Goal: Find specific page/section: Find specific page/section

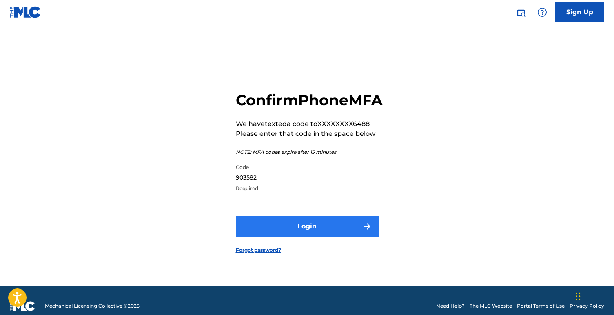
click at [302, 237] on button "Login" at bounding box center [307, 226] width 143 height 20
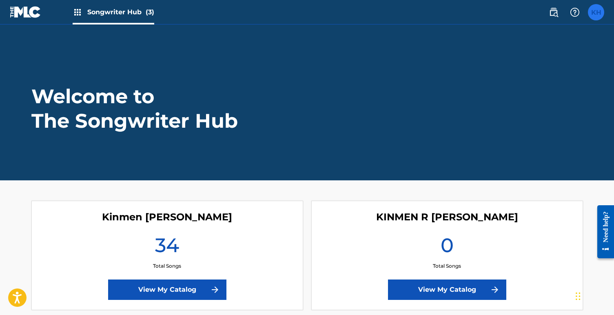
click at [595, 12] on label at bounding box center [596, 12] width 16 height 16
click at [596, 12] on input "KH Kinmen [PERSON_NAME] [EMAIL_ADDRESS][DOMAIN_NAME] Notification Preferences P…" at bounding box center [596, 12] width 0 height 0
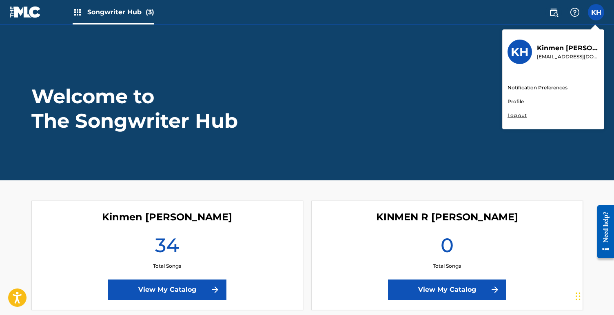
click at [517, 101] on link "Profile" at bounding box center [516, 101] width 16 height 7
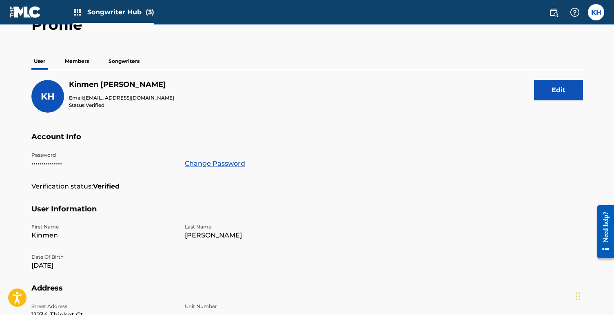
scroll to position [48, 0]
click at [73, 60] on p "Members" at bounding box center [76, 61] width 29 height 17
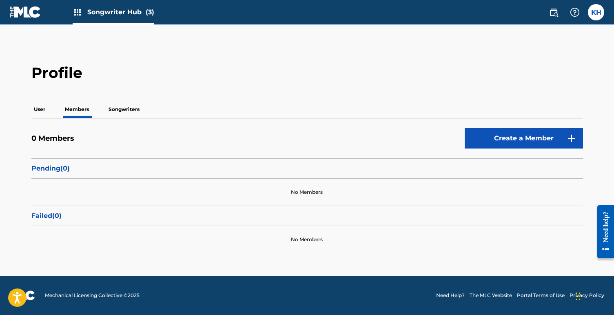
click at [126, 109] on p "Songwriters" at bounding box center [124, 109] width 36 height 17
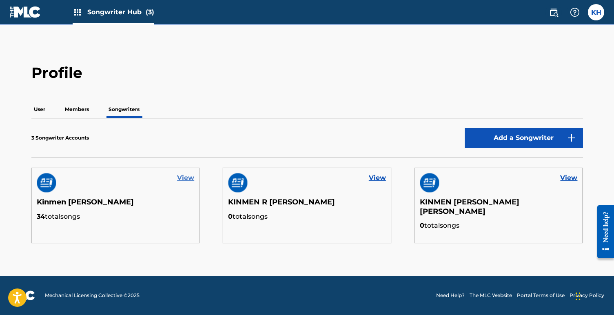
click at [182, 178] on link "View" at bounding box center [185, 178] width 17 height 10
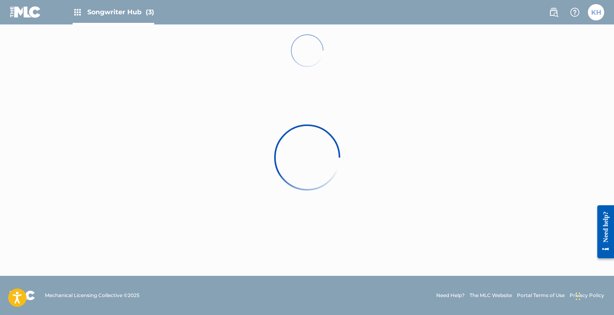
click at [444, 146] on div at bounding box center [307, 157] width 614 height 315
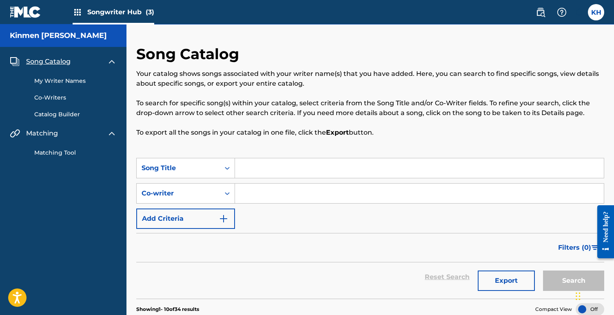
click at [50, 98] on link "Co-Writers" at bounding box center [75, 97] width 82 height 9
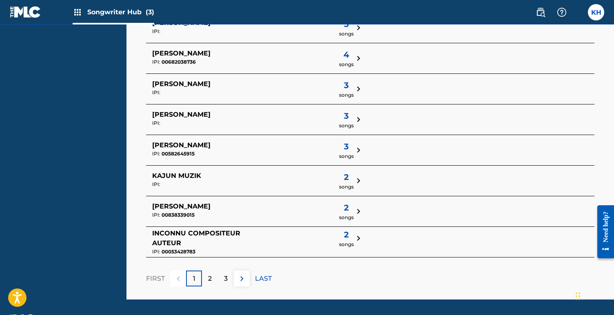
scroll to position [291, 0]
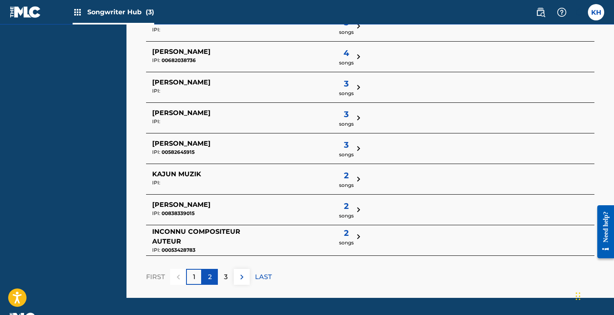
click at [210, 272] on p "2" at bounding box center [210, 277] width 4 height 10
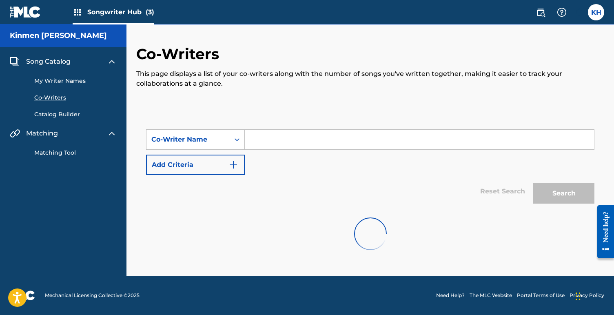
scroll to position [0, 0]
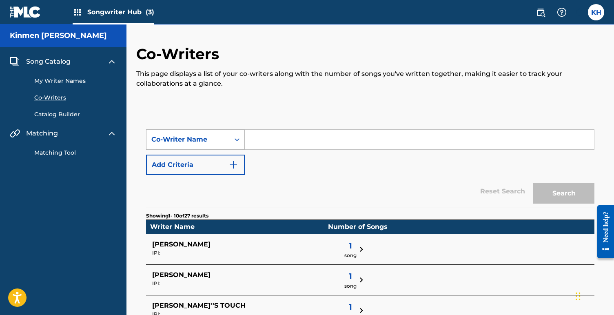
click at [237, 139] on icon "Search Form" at bounding box center [237, 140] width 8 height 8
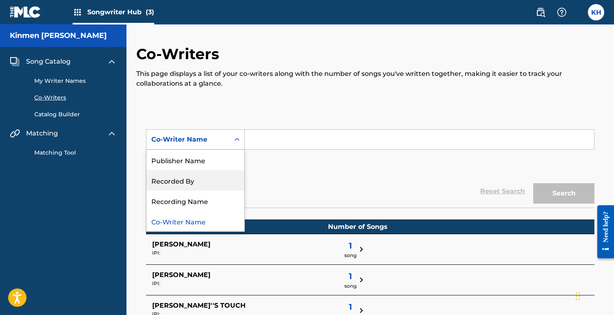
click at [287, 173] on div "SearchWithCriteriaba5f956f-9af8-41e3-81d5-7989a764fb30 Recorded By, 2 of 4. 4 r…" at bounding box center [370, 152] width 449 height 46
